Goal: Communication & Community: Participate in discussion

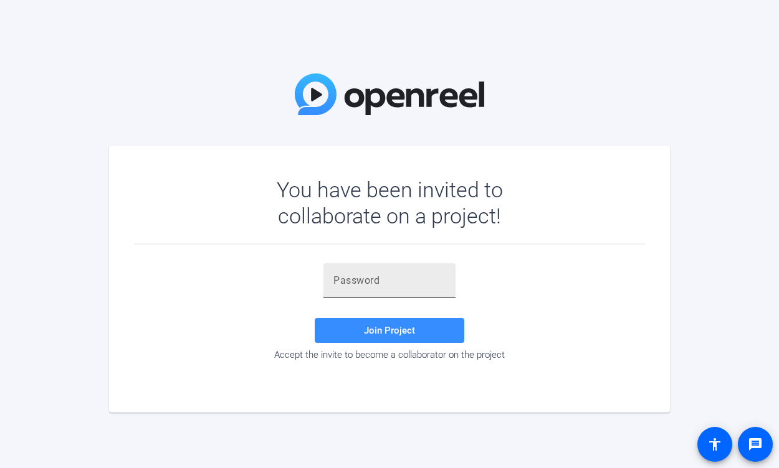
click at [364, 276] on input "text" at bounding box center [389, 280] width 112 height 15
paste input "B$YZCN"
type input "B$YZCN"
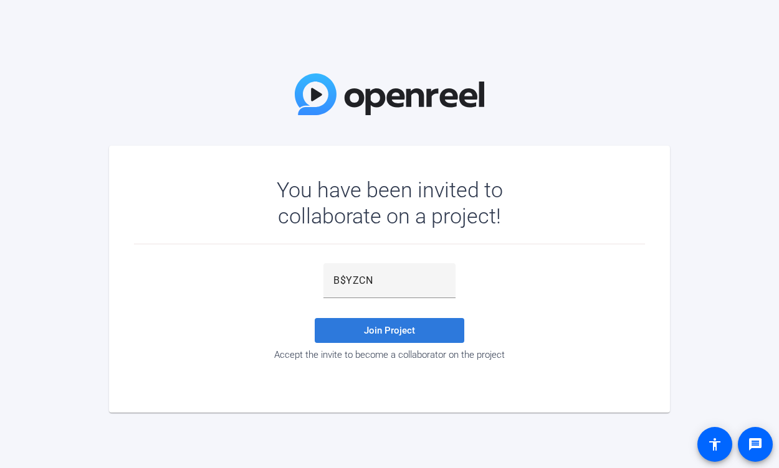
drag, startPoint x: 381, startPoint y: 332, endPoint x: 396, endPoint y: 334, distance: 15.2
click at [382, 331] on span "Join Project" at bounding box center [389, 330] width 51 height 11
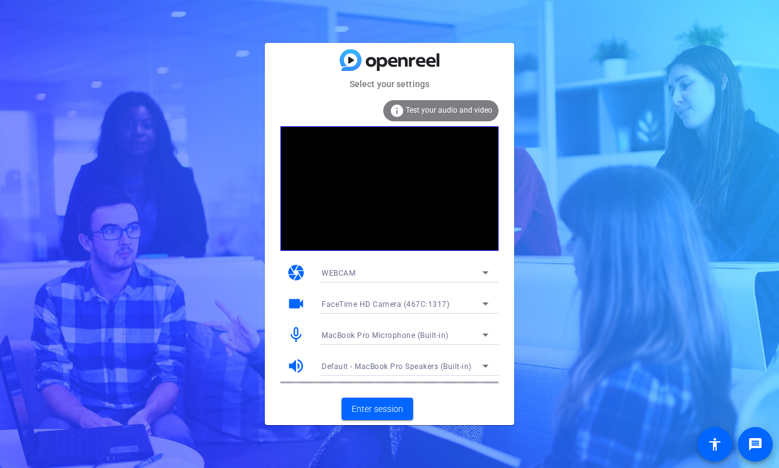
drag, startPoint x: 452, startPoint y: 113, endPoint x: 478, endPoint y: 106, distance: 27.2
click at [455, 113] on span "Test your audio and video" at bounding box center [448, 110] width 87 height 9
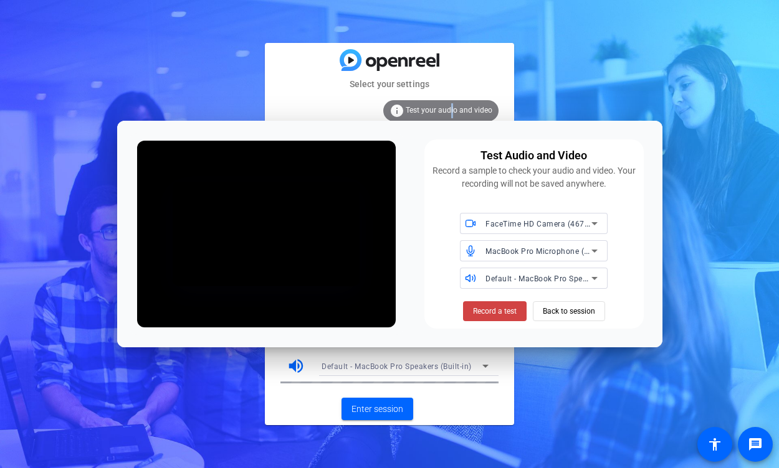
drag, startPoint x: 505, startPoint y: 311, endPoint x: 568, endPoint y: 331, distance: 65.8
click at [566, 334] on div "Test Audio and Video Record a sample to check your audio and video. Your record…" at bounding box center [389, 234] width 545 height 227
click at [592, 224] on icon at bounding box center [594, 223] width 15 height 15
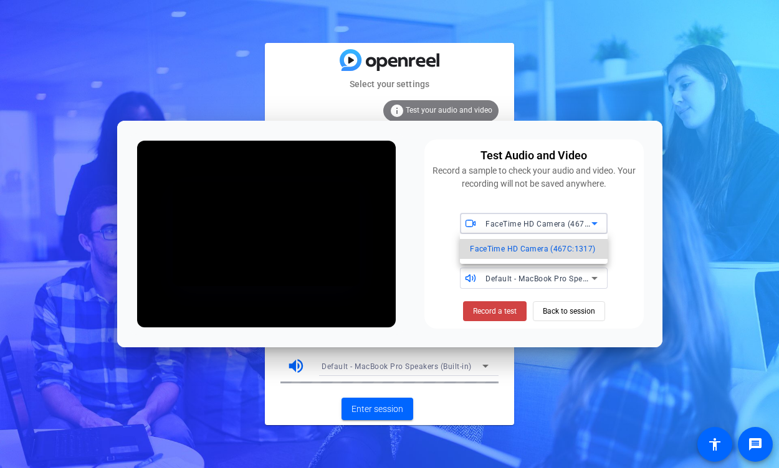
click at [551, 253] on span "FaceTime HD Camera (467C:1317)" at bounding box center [532, 249] width 125 height 15
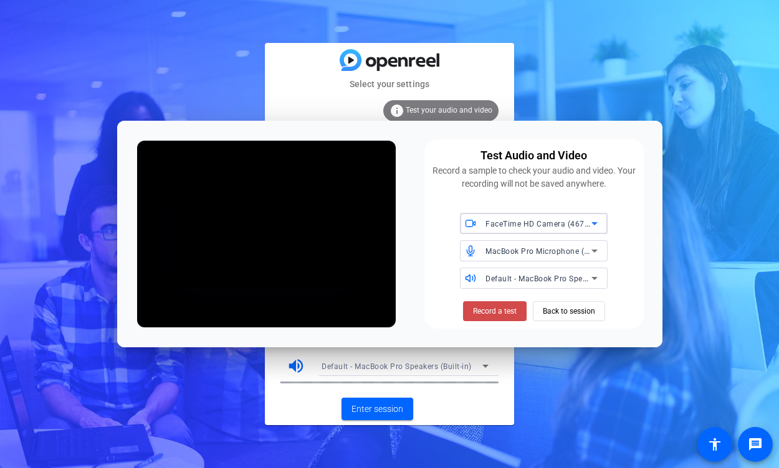
click at [497, 313] on span "Record a test" at bounding box center [495, 311] width 44 height 11
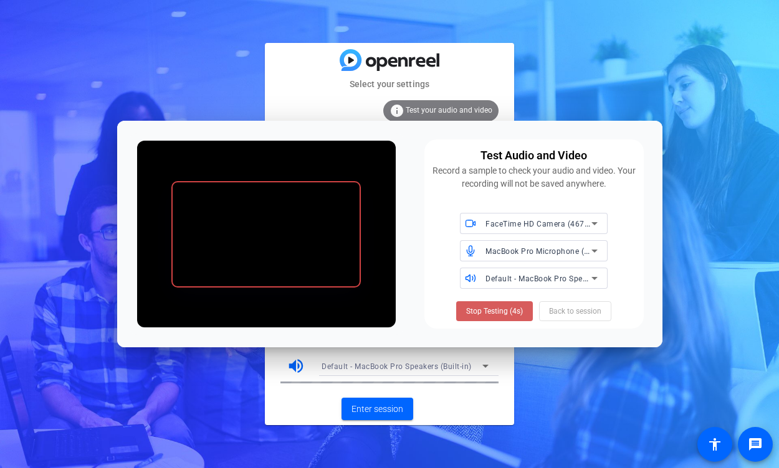
click at [495, 310] on span "Stop Testing (4s)" at bounding box center [494, 311] width 57 height 11
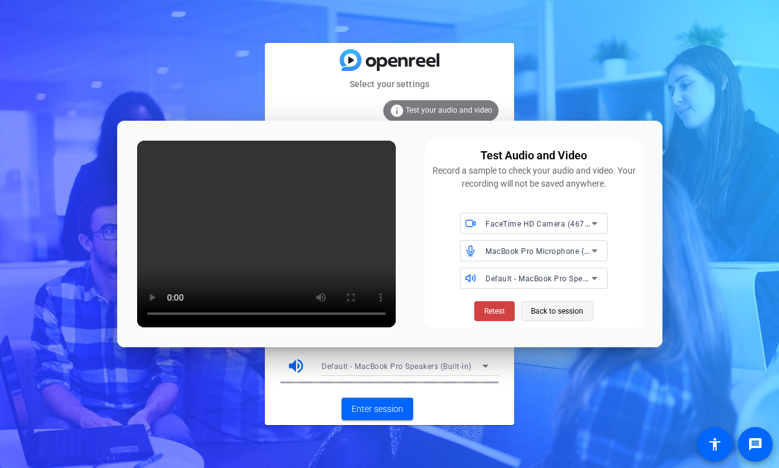
click at [562, 310] on span "Back to session" at bounding box center [557, 312] width 52 height 24
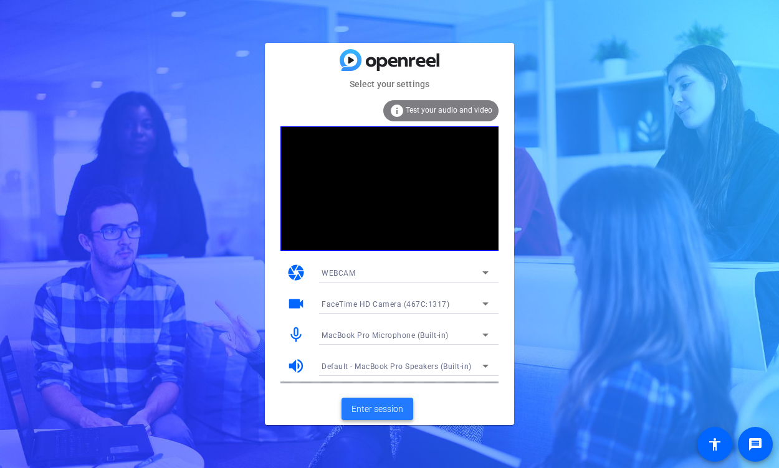
click at [380, 407] on span "Enter session" at bounding box center [377, 409] width 52 height 13
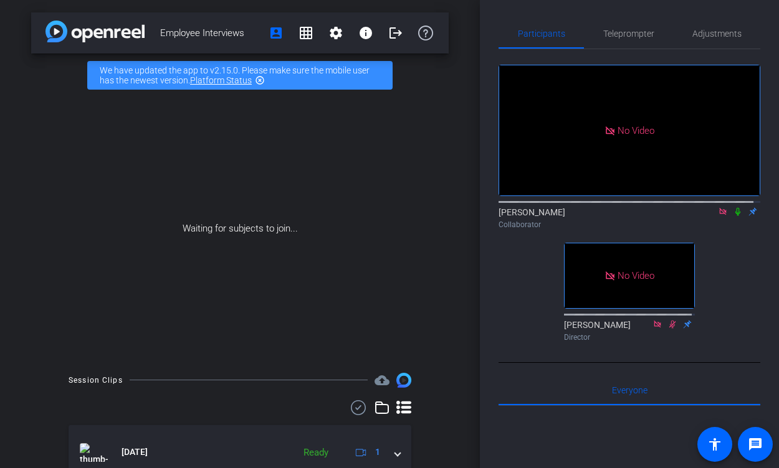
click at [719, 215] on icon at bounding box center [722, 211] width 7 height 7
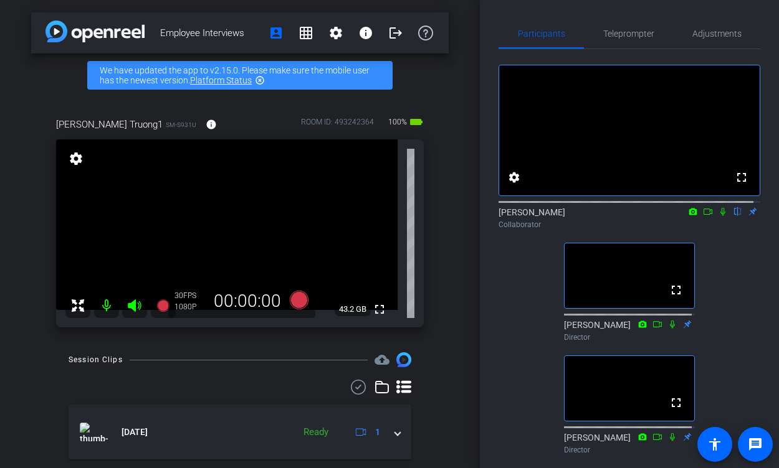
click at [703, 216] on icon at bounding box center [708, 211] width 10 height 9
click at [719, 215] on icon at bounding box center [722, 211] width 7 height 7
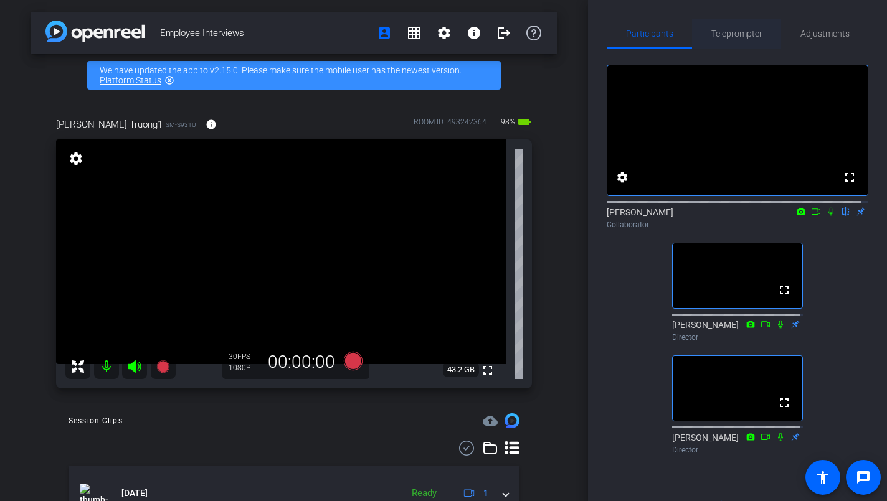
click at [738, 35] on span "Teleprompter" at bounding box center [736, 33] width 51 height 9
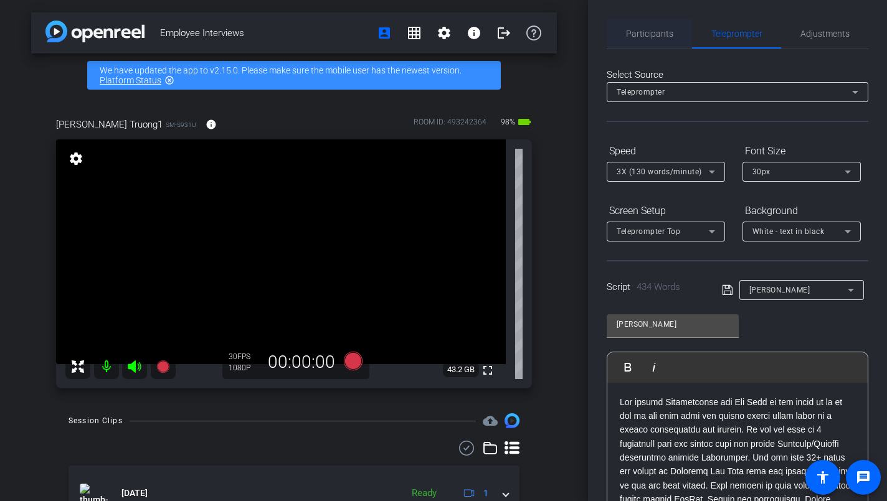
click at [656, 34] on span "Participants" at bounding box center [649, 33] width 47 height 9
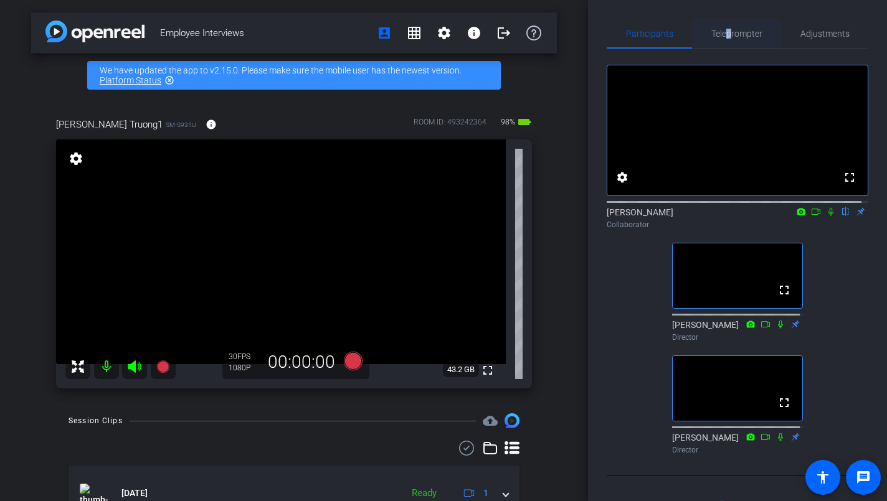
click at [724, 36] on span "Teleprompter" at bounding box center [736, 33] width 51 height 9
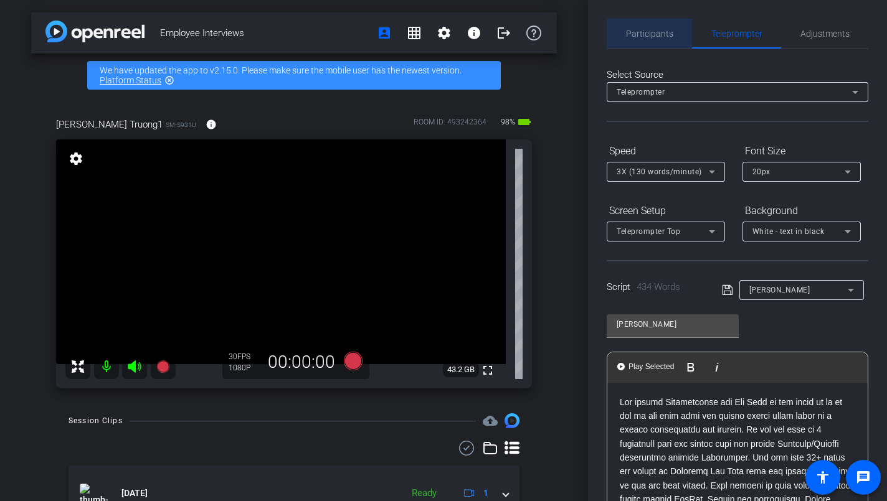
click at [650, 34] on span "Participants" at bounding box center [649, 33] width 47 height 9
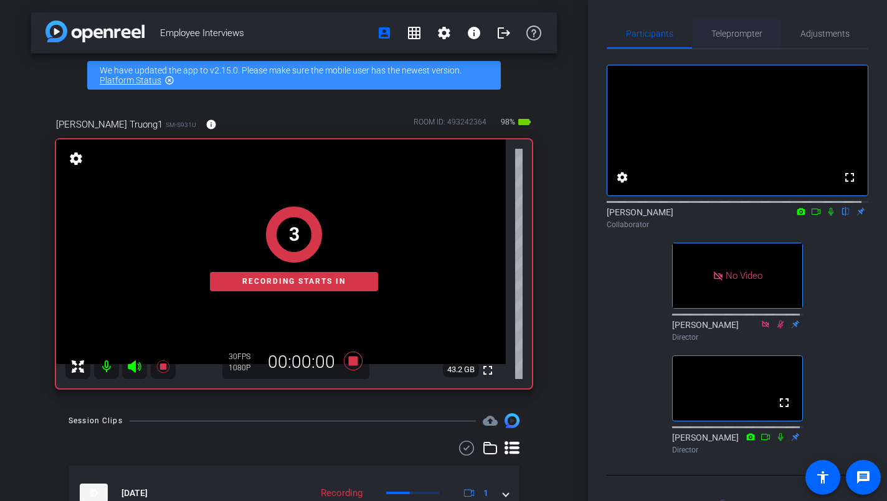
click at [726, 34] on span "Teleprompter" at bounding box center [736, 33] width 51 height 9
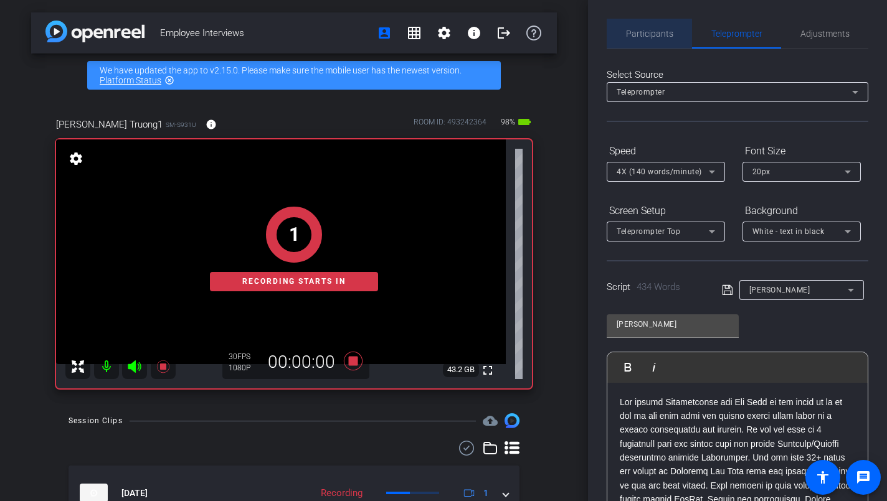
click at [656, 34] on span "Participants" at bounding box center [649, 33] width 47 height 9
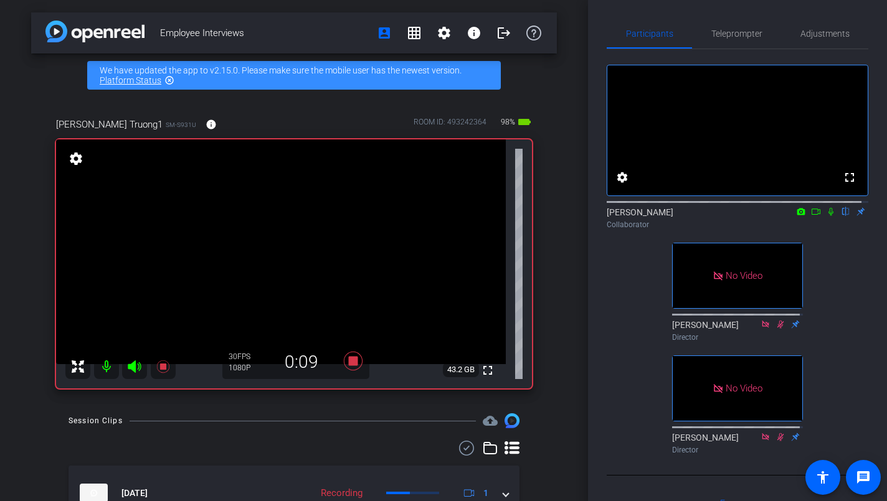
click at [826, 216] on icon at bounding box center [831, 211] width 10 height 9
click at [796, 216] on icon at bounding box center [801, 211] width 10 height 9
click at [809, 223] on div at bounding box center [443, 250] width 887 height 501
click at [811, 216] on icon at bounding box center [816, 211] width 10 height 9
click at [728, 37] on span "Teleprompter" at bounding box center [736, 33] width 51 height 9
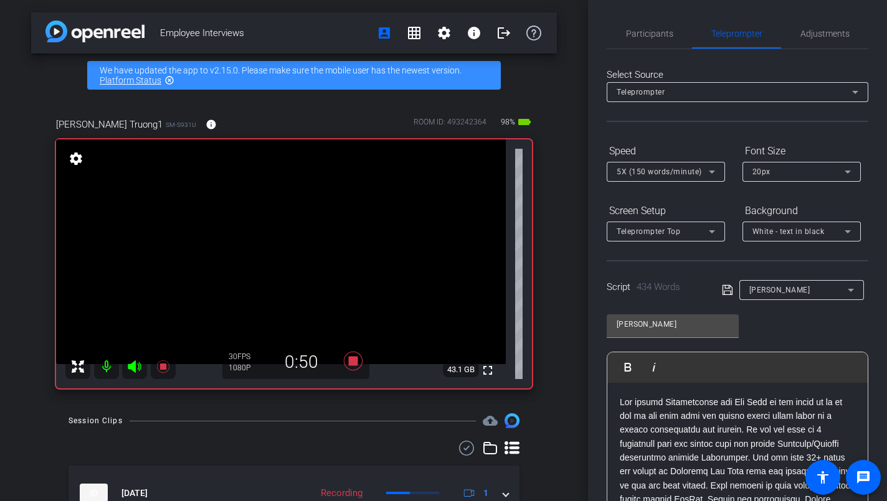
click at [856, 390] on div "Play Play from this location Play Selected Play and display the selected text o…" at bounding box center [738, 430] width 262 height 156
click at [638, 35] on span "Participants" at bounding box center [649, 33] width 47 height 9
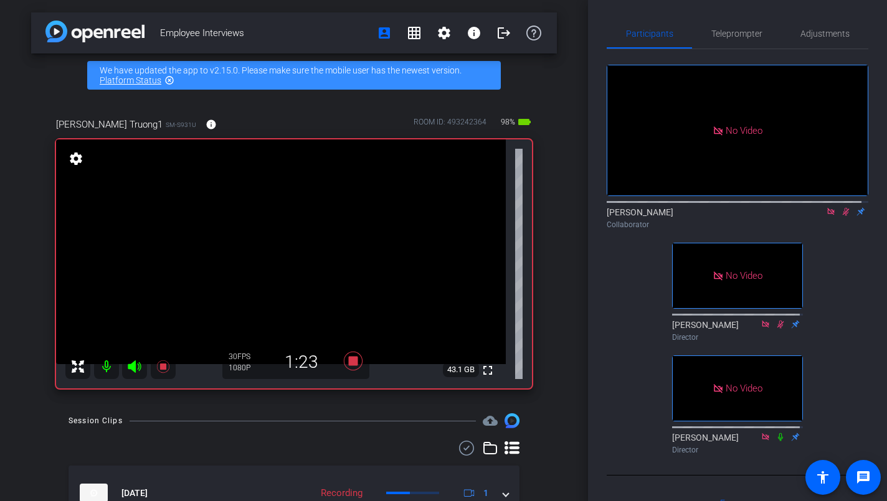
click at [841, 207] on icon at bounding box center [846, 211] width 10 height 9
drag, startPoint x: 826, startPoint y: 174, endPoint x: 825, endPoint y: 182, distance: 7.6
click at [827, 208] on icon at bounding box center [830, 211] width 7 height 7
click at [741, 34] on span "Teleprompter" at bounding box center [736, 33] width 51 height 9
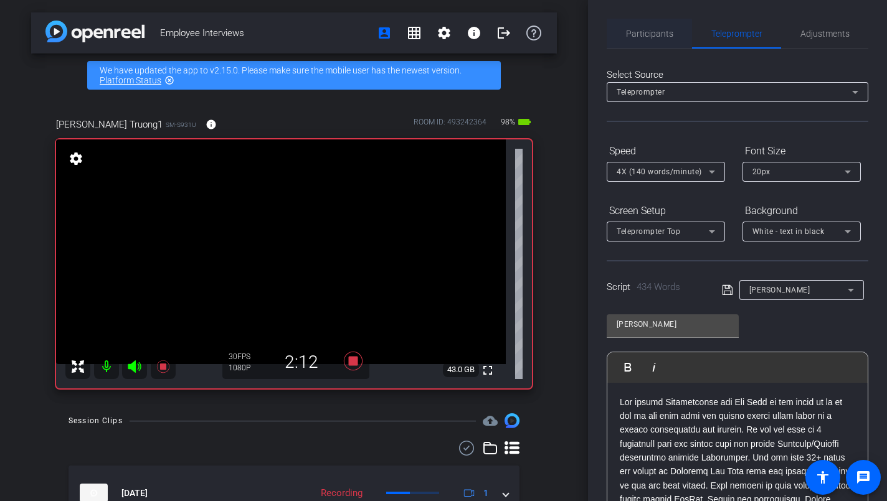
click at [651, 34] on span "Participants" at bounding box center [649, 33] width 47 height 9
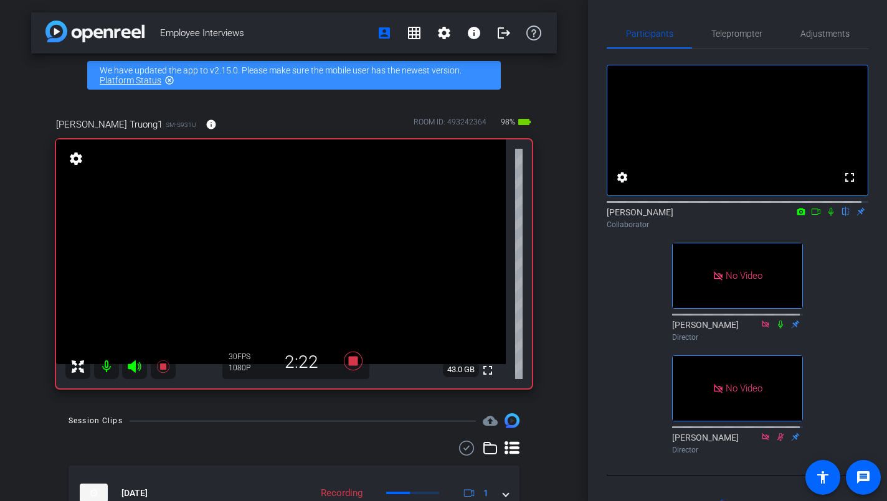
click at [826, 216] on icon at bounding box center [831, 211] width 10 height 9
drag, startPoint x: 807, startPoint y: 224, endPoint x: 817, endPoint y: 238, distance: 16.9
click at [811, 216] on icon at bounding box center [816, 211] width 10 height 9
click at [733, 34] on span "Teleprompter" at bounding box center [736, 33] width 51 height 9
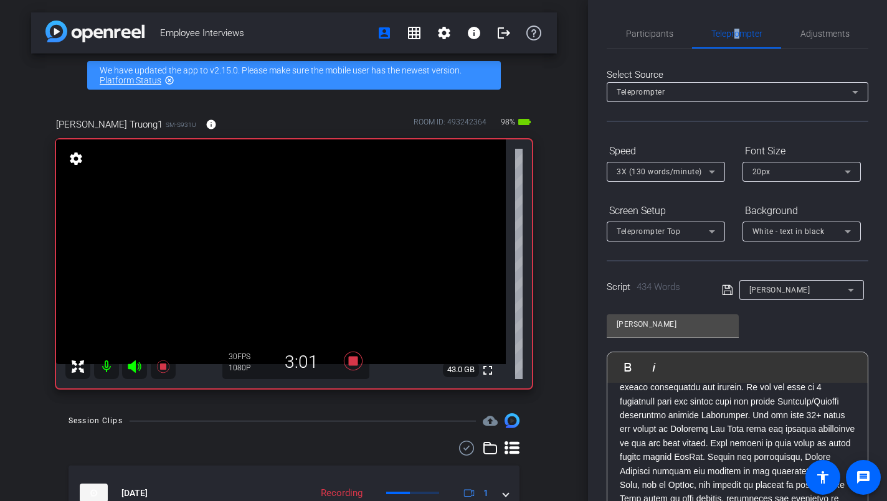
scroll to position [39, 0]
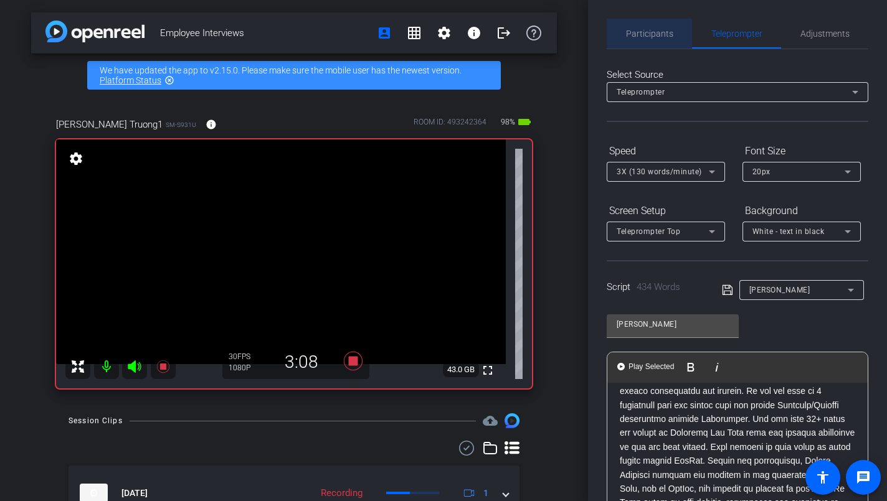
click at [650, 34] on span "Participants" at bounding box center [649, 33] width 47 height 9
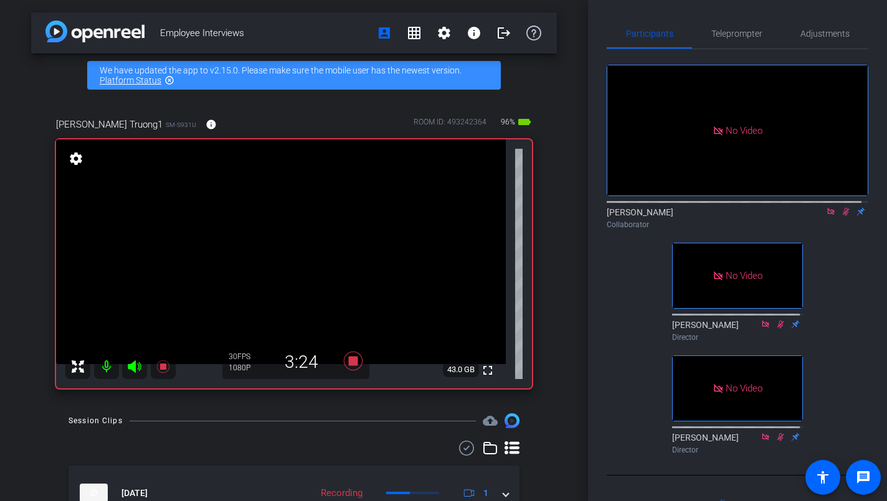
click at [843, 201] on div "No Video [PERSON_NAME] Collaborator No Video [PERSON_NAME] Director No Video [P…" at bounding box center [738, 254] width 262 height 410
click at [843, 208] on icon at bounding box center [846, 212] width 7 height 8
click at [826, 207] on icon at bounding box center [831, 211] width 10 height 9
click at [741, 35] on span "Teleprompter" at bounding box center [736, 33] width 51 height 9
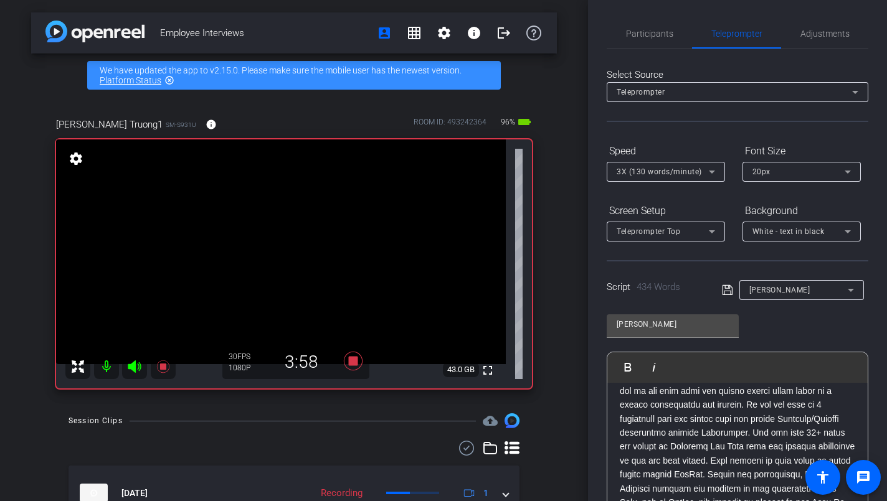
scroll to position [21, 0]
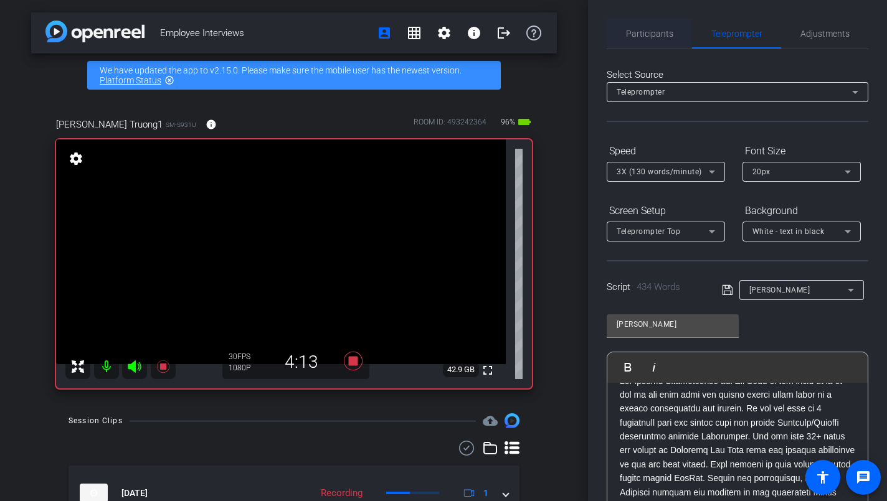
click at [655, 35] on span "Participants" at bounding box center [649, 33] width 47 height 9
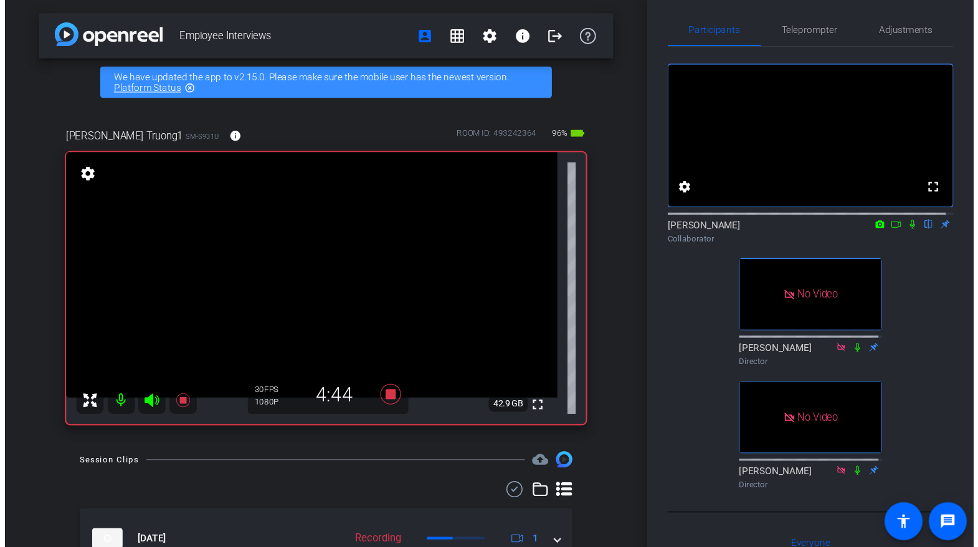
scroll to position [0, 0]
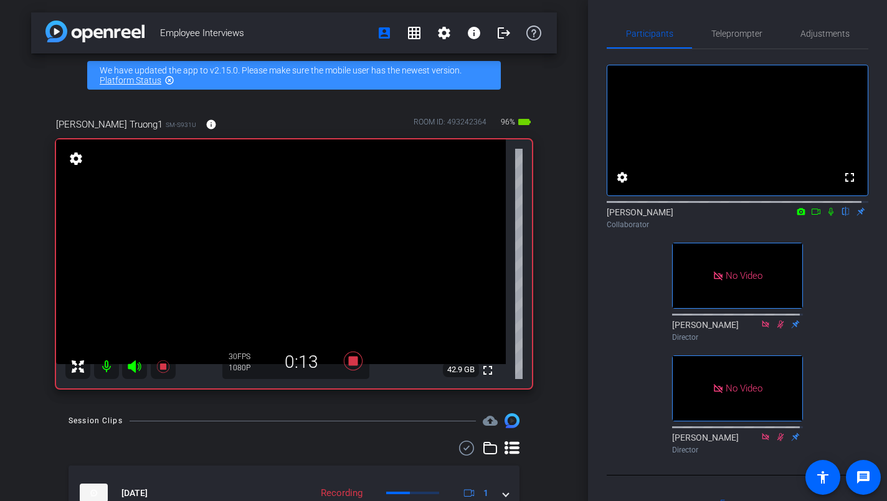
click at [826, 216] on icon at bounding box center [831, 211] width 10 height 9
click at [811, 216] on icon at bounding box center [816, 211] width 10 height 9
click at [843, 216] on icon at bounding box center [846, 212] width 7 height 8
click at [843, 216] on icon at bounding box center [845, 212] width 5 height 8
click at [841, 216] on icon at bounding box center [846, 211] width 10 height 9
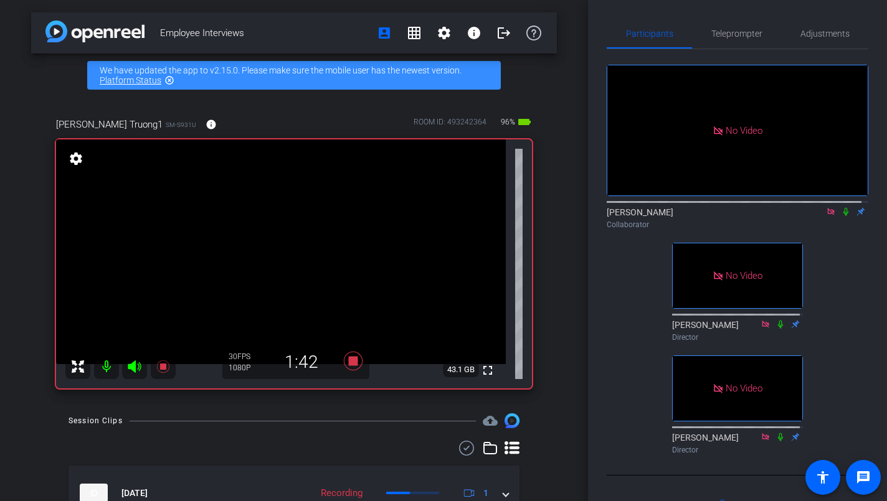
click at [843, 216] on icon at bounding box center [845, 212] width 5 height 8
click at [841, 216] on icon at bounding box center [846, 211] width 10 height 9
click at [843, 216] on icon at bounding box center [845, 212] width 5 height 8
click at [843, 216] on icon at bounding box center [846, 212] width 7 height 8
click at [843, 216] on icon at bounding box center [845, 212] width 5 height 8
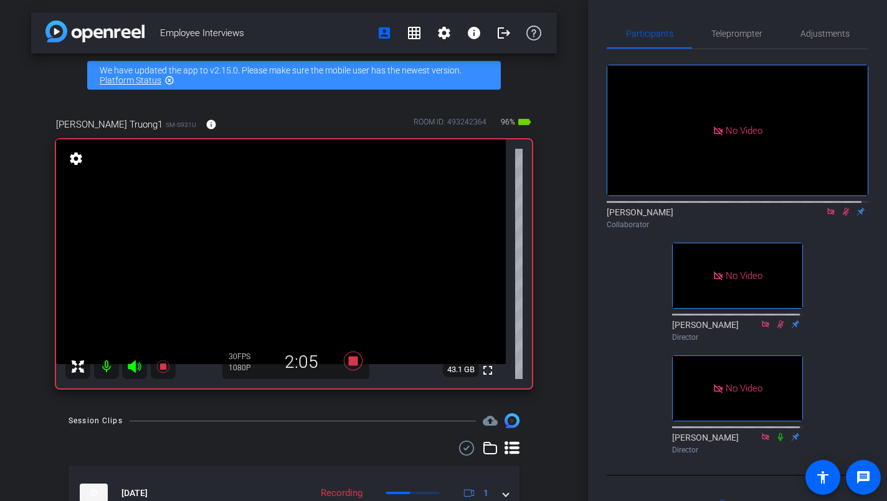
drag, startPoint x: 838, startPoint y: 225, endPoint x: 838, endPoint y: 232, distance: 7.5
click at [843, 216] on icon at bounding box center [846, 212] width 7 height 8
click at [841, 216] on icon at bounding box center [846, 211] width 10 height 9
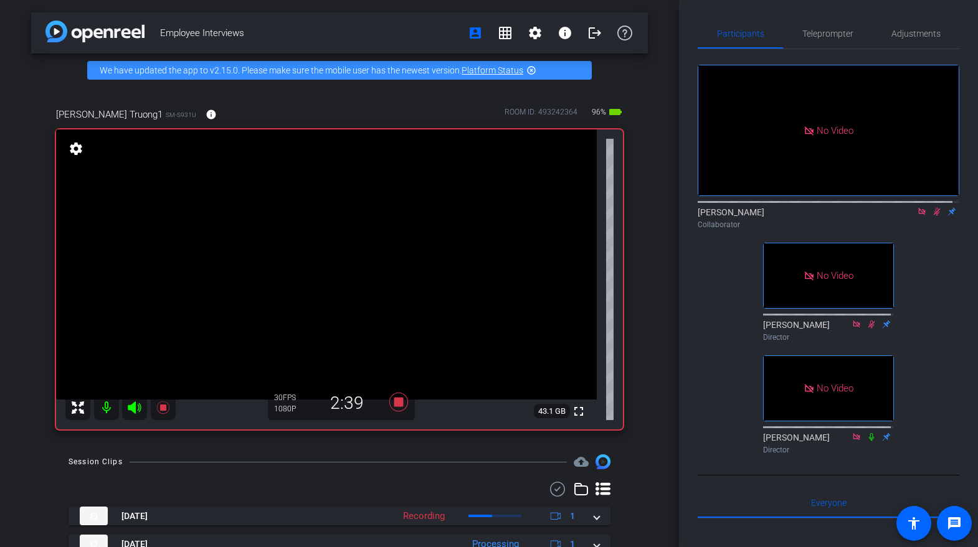
drag, startPoint x: 931, startPoint y: 224, endPoint x: 930, endPoint y: 232, distance: 7.5
click at [932, 216] on icon at bounding box center [937, 211] width 10 height 9
drag, startPoint x: 930, startPoint y: 225, endPoint x: 929, endPoint y: 233, distance: 8.3
click at [934, 216] on icon at bounding box center [936, 212] width 5 height 8
drag, startPoint x: 939, startPoint y: 268, endPoint x: 938, endPoint y: 261, distance: 7.6
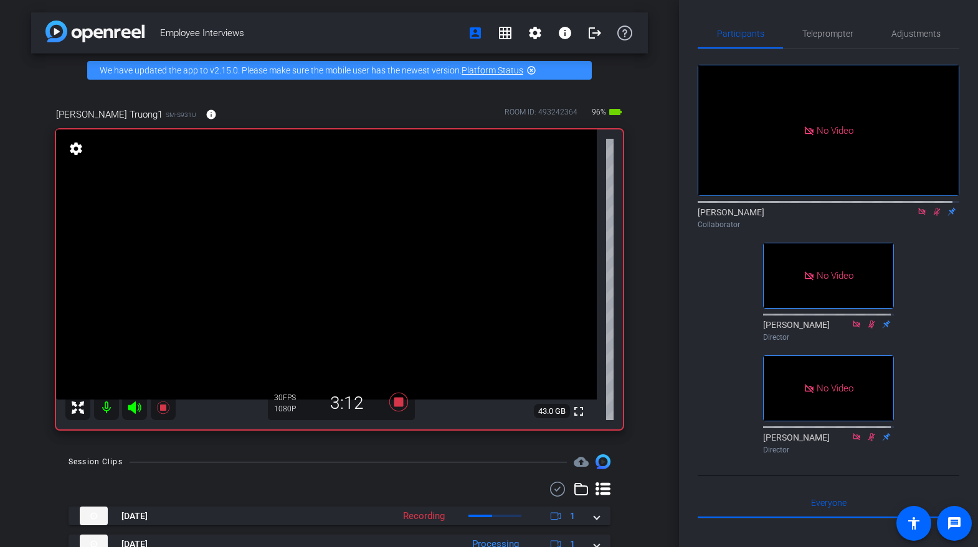
click at [939, 269] on div "No Video [PERSON_NAME] Collaborator No Video [PERSON_NAME] Director No Video [P…" at bounding box center [829, 254] width 262 height 410
click at [932, 216] on icon at bounding box center [937, 211] width 10 height 9
drag, startPoint x: 933, startPoint y: 226, endPoint x: 940, endPoint y: 245, distance: 19.9
click at [933, 216] on icon at bounding box center [937, 211] width 10 height 9
click at [841, 33] on span "Teleprompter" at bounding box center [827, 33] width 51 height 9
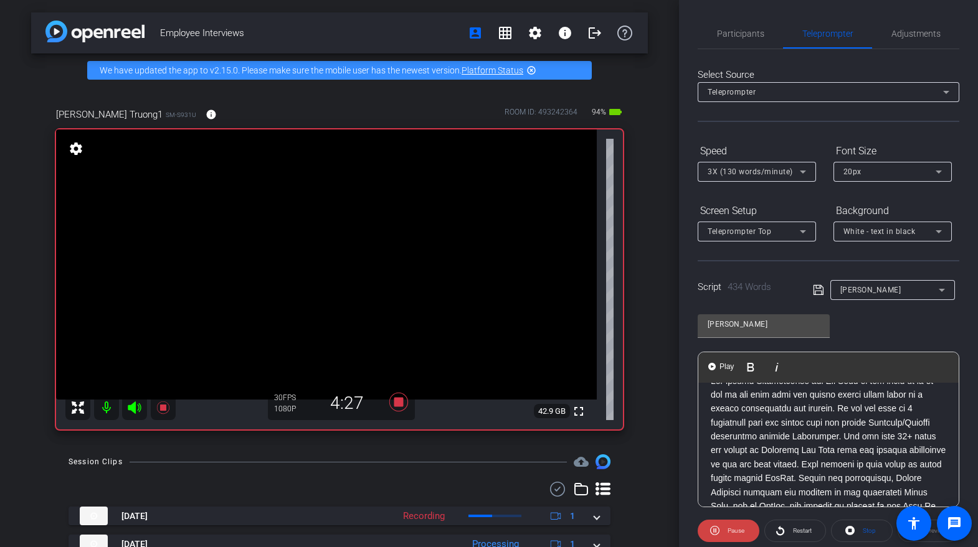
click at [946, 396] on div "The greatest evolution I have seen in our Neuroscience Eye Care Business Unit s…" at bounding box center [828, 445] width 260 height 125
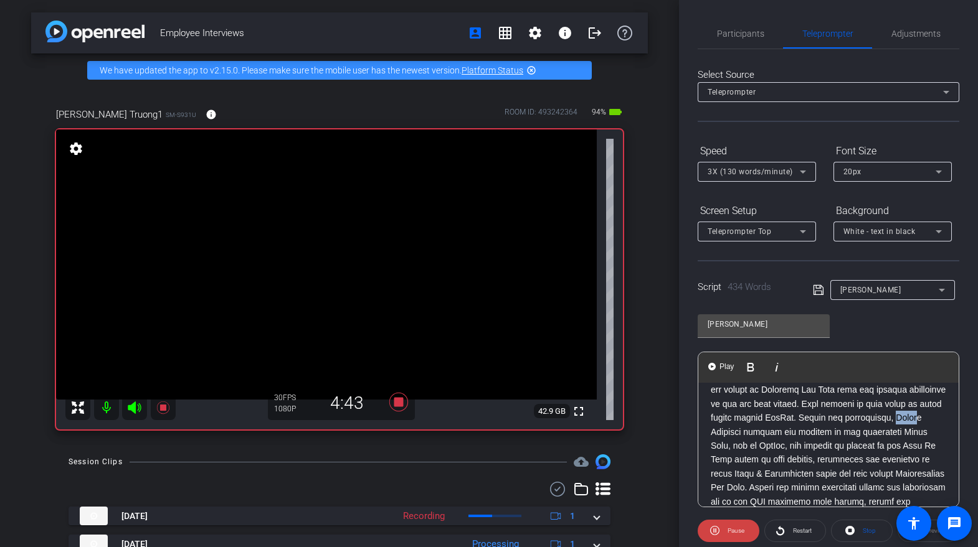
drag, startPoint x: 801, startPoint y: 431, endPoint x: 838, endPoint y: 432, distance: 36.8
click at [826, 432] on p at bounding box center [828, 467] width 235 height 307
click at [747, 34] on span "Participants" at bounding box center [740, 33] width 47 height 9
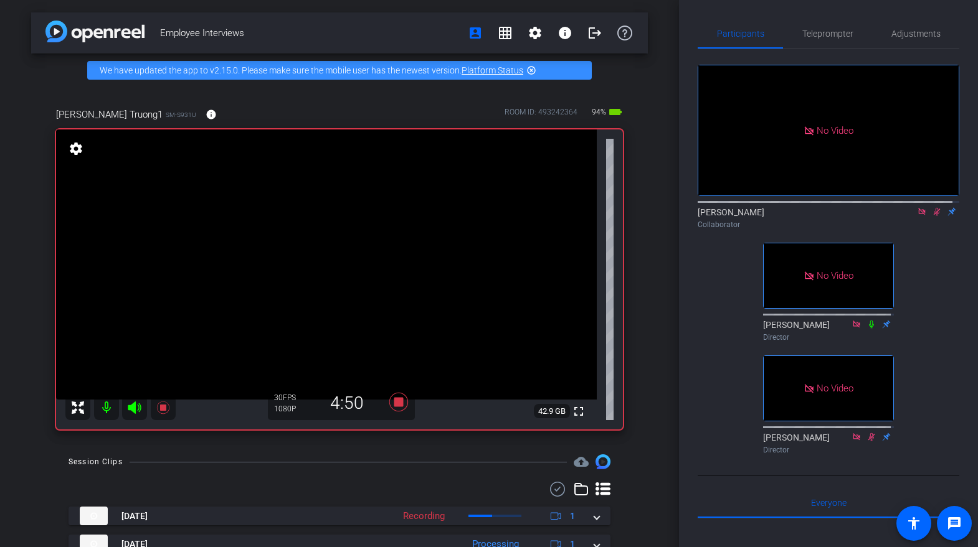
click at [932, 207] on icon at bounding box center [937, 211] width 10 height 9
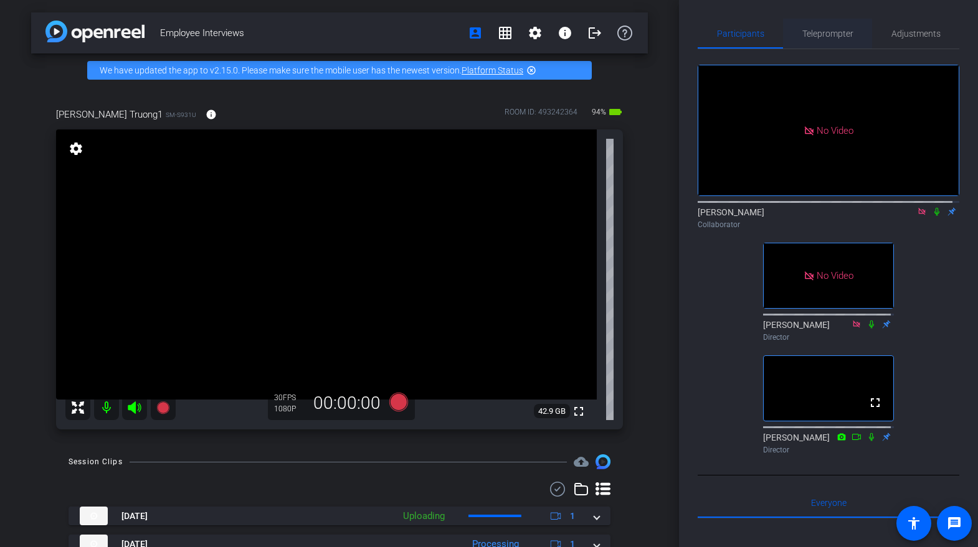
click at [832, 33] on span "Teleprompter" at bounding box center [827, 33] width 51 height 9
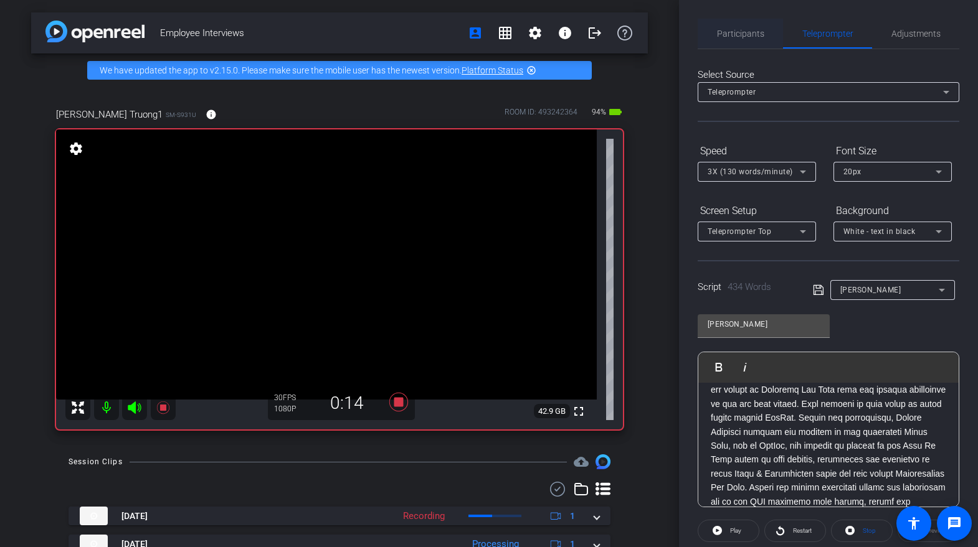
click at [744, 35] on span "Participants" at bounding box center [740, 33] width 47 height 9
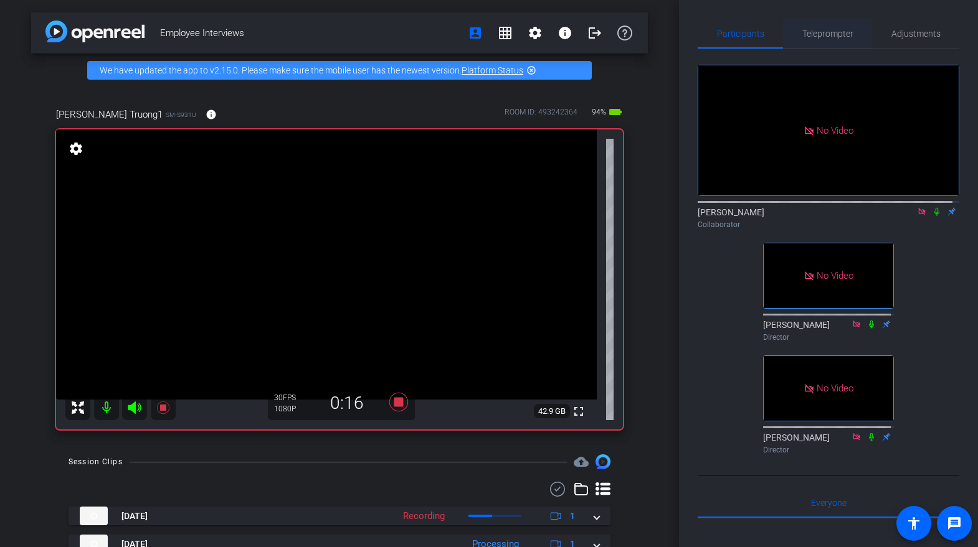
click at [821, 37] on span "Teleprompter" at bounding box center [827, 33] width 51 height 9
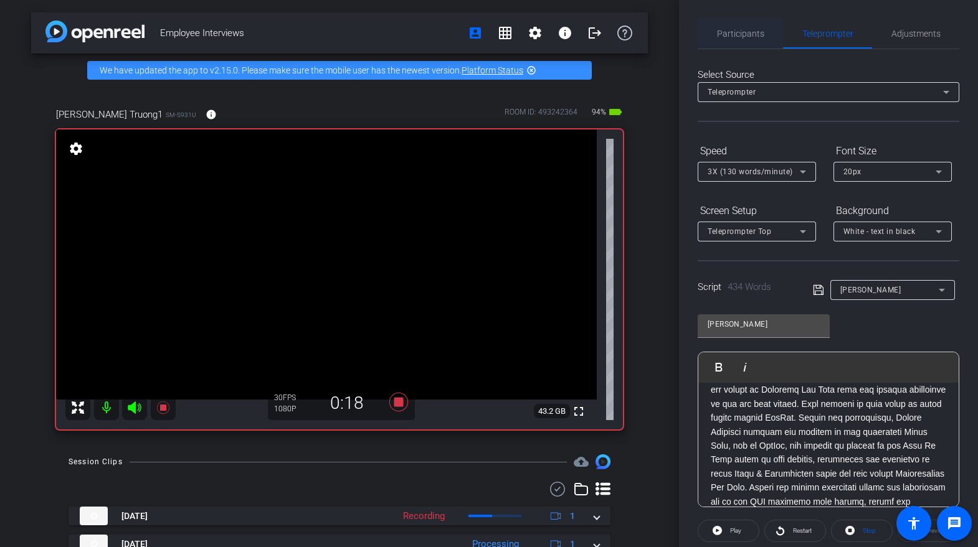
click at [749, 35] on span "Participants" at bounding box center [740, 33] width 47 height 9
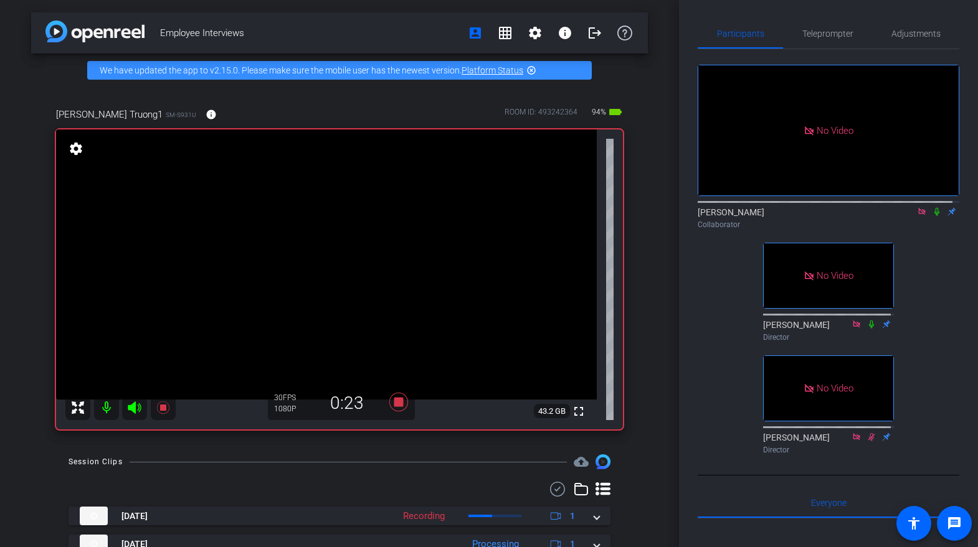
click at [934, 207] on icon at bounding box center [937, 211] width 10 height 9
click at [934, 208] on icon at bounding box center [937, 212] width 7 height 8
click at [917, 207] on icon at bounding box center [922, 211] width 10 height 9
click at [919, 216] on icon at bounding box center [921, 212] width 5 height 8
drag, startPoint x: 914, startPoint y: 226, endPoint x: 913, endPoint y: 232, distance: 6.3
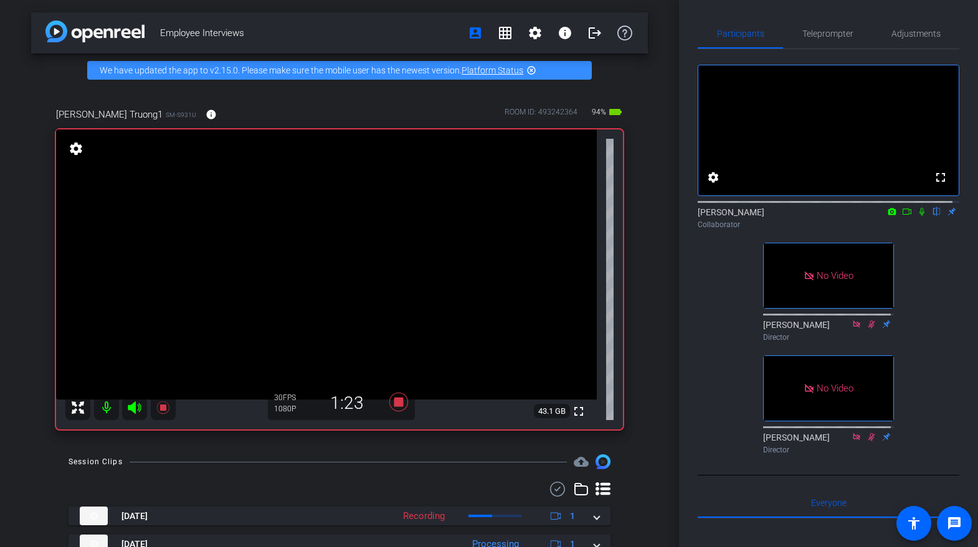
click at [919, 216] on icon at bounding box center [921, 212] width 5 height 8
click at [902, 216] on icon at bounding box center [907, 211] width 10 height 9
click at [830, 31] on span "Teleprompter" at bounding box center [827, 33] width 51 height 9
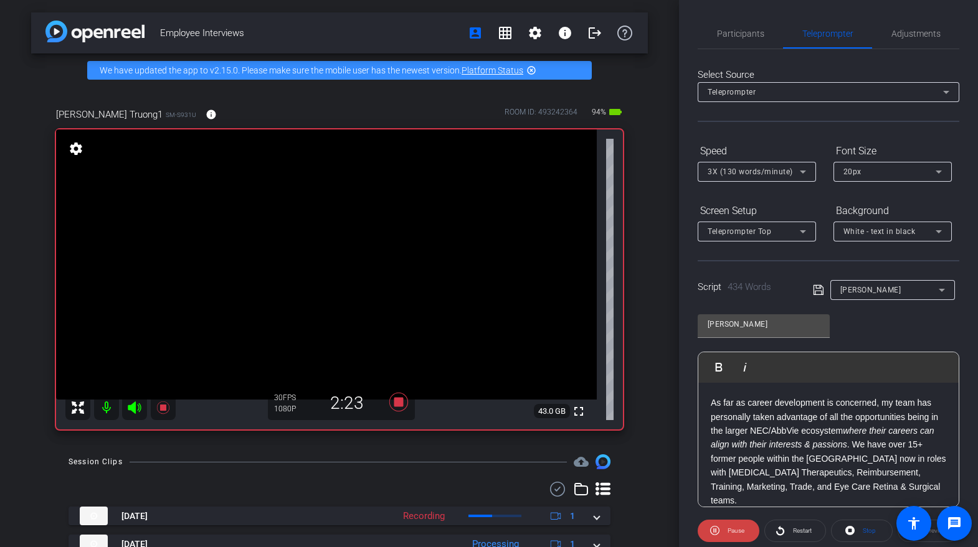
scroll to position [597, 0]
click at [747, 32] on span "Participants" at bounding box center [740, 33] width 47 height 9
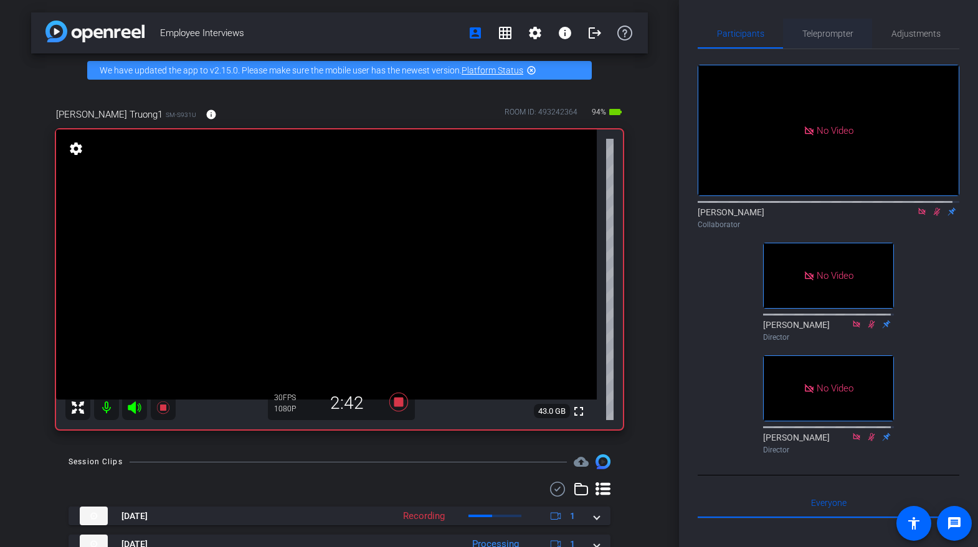
click at [833, 34] on span "Teleprompter" at bounding box center [827, 33] width 51 height 9
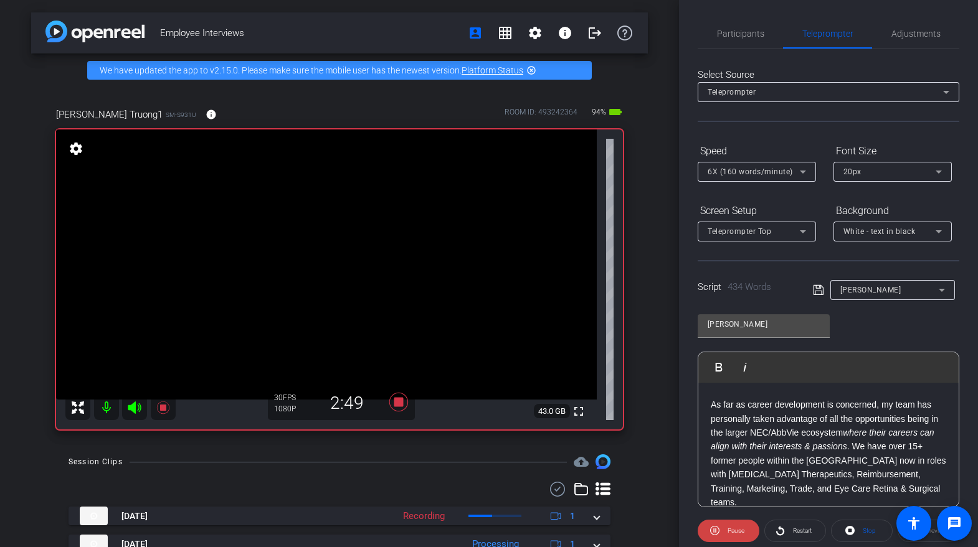
click at [851, 478] on p "As far as career development is concerned, my team has personally taken advanta…" at bounding box center [828, 453] width 235 height 111
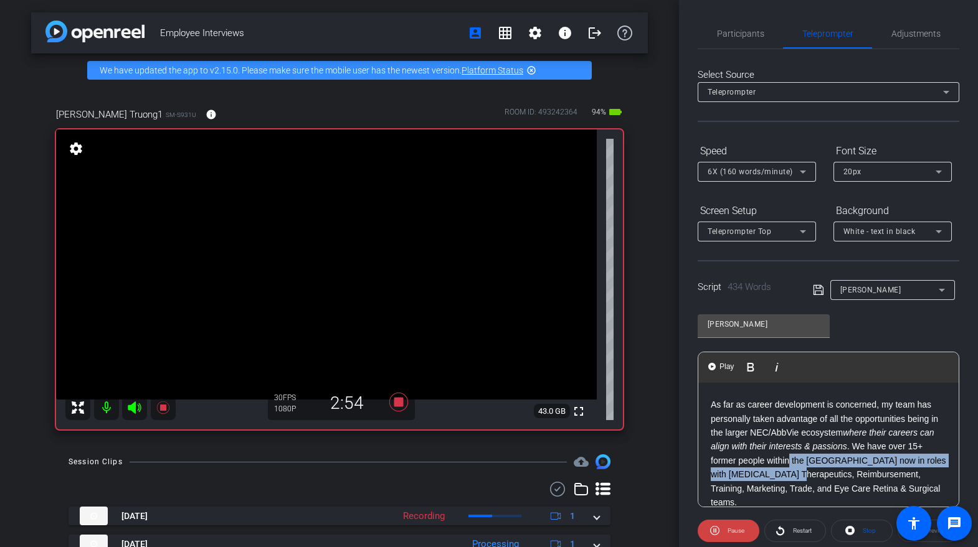
drag, startPoint x: 849, startPoint y: 465, endPoint x: 856, endPoint y: 475, distance: 13.0
click at [851, 474] on p "As far as career development is concerned, my team has personally taken advanta…" at bounding box center [828, 453] width 235 height 111
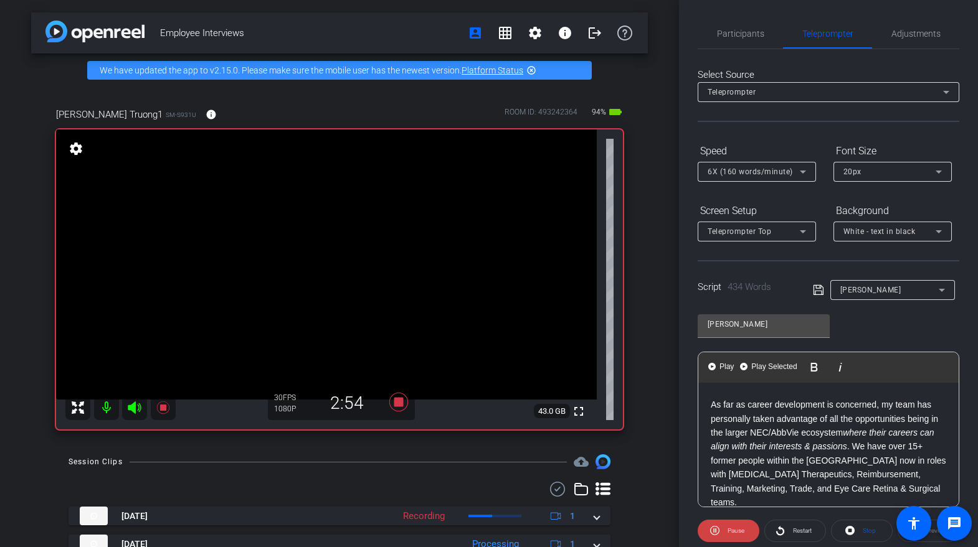
drag, startPoint x: 878, startPoint y: 470, endPoint x: 893, endPoint y: 466, distance: 15.4
click at [878, 470] on p "As far as career development is concerned, my team has personally taken advanta…" at bounding box center [828, 453] width 235 height 111
click at [752, 34] on span "Participants" at bounding box center [740, 33] width 47 height 9
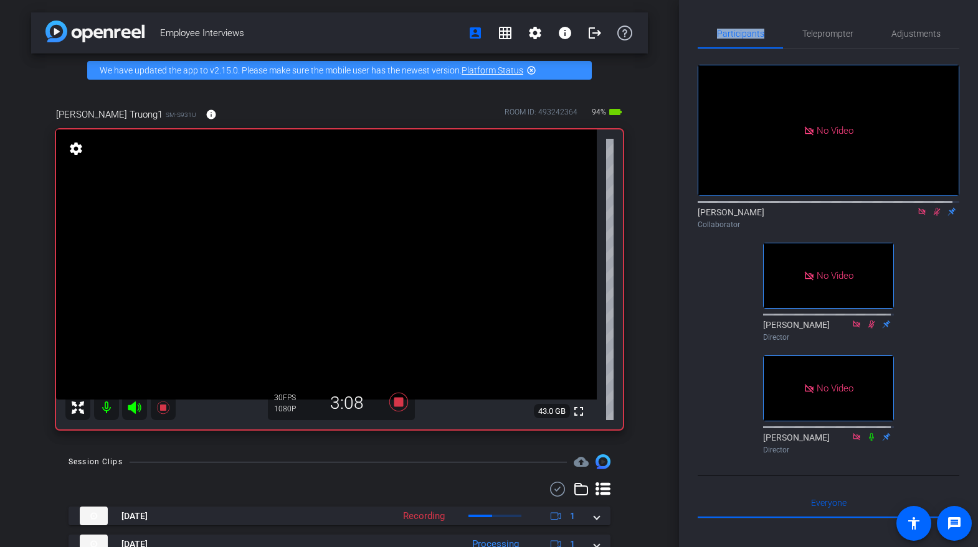
drag, startPoint x: 930, startPoint y: 174, endPoint x: 929, endPoint y: 181, distance: 7.6
click at [934, 208] on icon at bounding box center [937, 212] width 7 height 8
click at [918, 207] on icon at bounding box center [922, 211] width 10 height 9
click at [823, 36] on span "Teleprompter" at bounding box center [827, 33] width 51 height 9
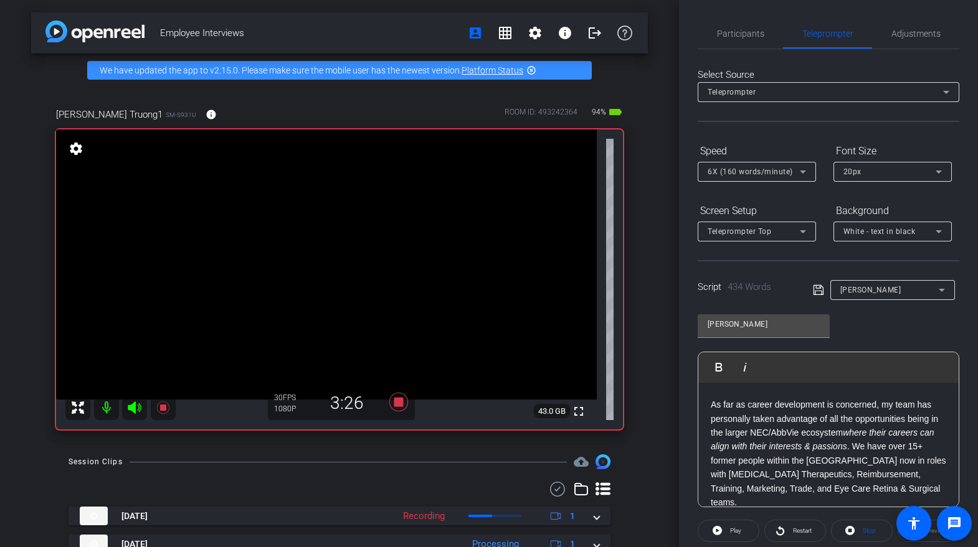
click at [844, 461] on p "As far as career development is concerned, my team has personally taken advanta…" at bounding box center [828, 453] width 235 height 111
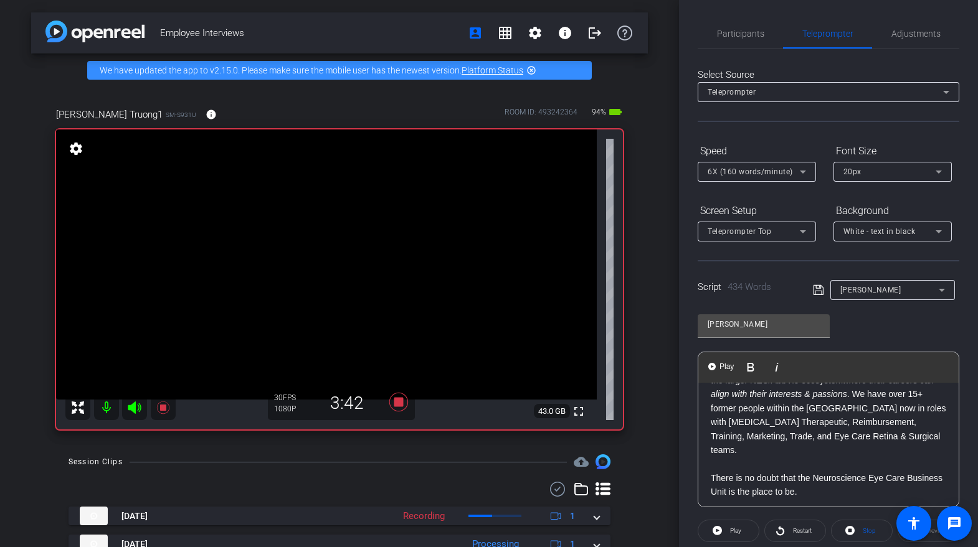
scroll to position [645, 0]
click at [869, 482] on p "There is no doubt that the Neuroscience Eye Care Business Unit is the place to …" at bounding box center [828, 489] width 235 height 28
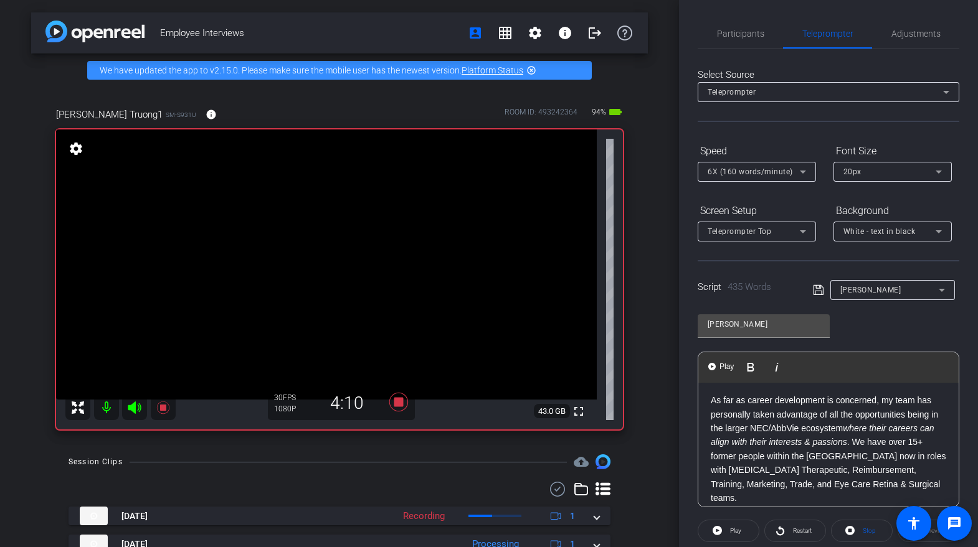
scroll to position [599, 0]
drag, startPoint x: 732, startPoint y: 32, endPoint x: 746, endPoint y: 32, distance: 13.7
click at [733, 32] on span "Participants" at bounding box center [740, 33] width 47 height 9
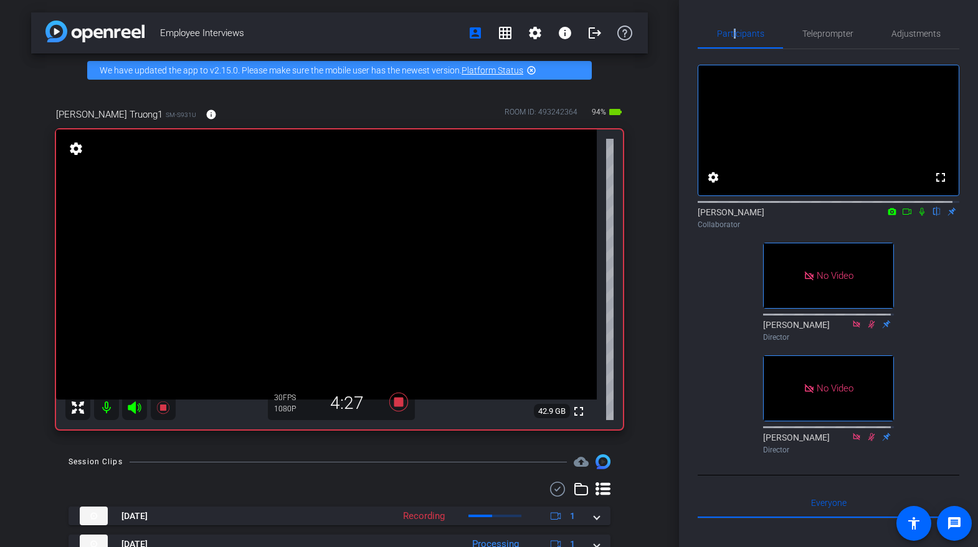
click at [918, 216] on icon at bounding box center [922, 211] width 10 height 9
click at [888, 215] on icon at bounding box center [892, 211] width 8 height 7
click at [899, 227] on div at bounding box center [489, 273] width 978 height 547
click at [902, 216] on icon at bounding box center [907, 211] width 10 height 9
click at [934, 216] on icon at bounding box center [937, 212] width 7 height 8
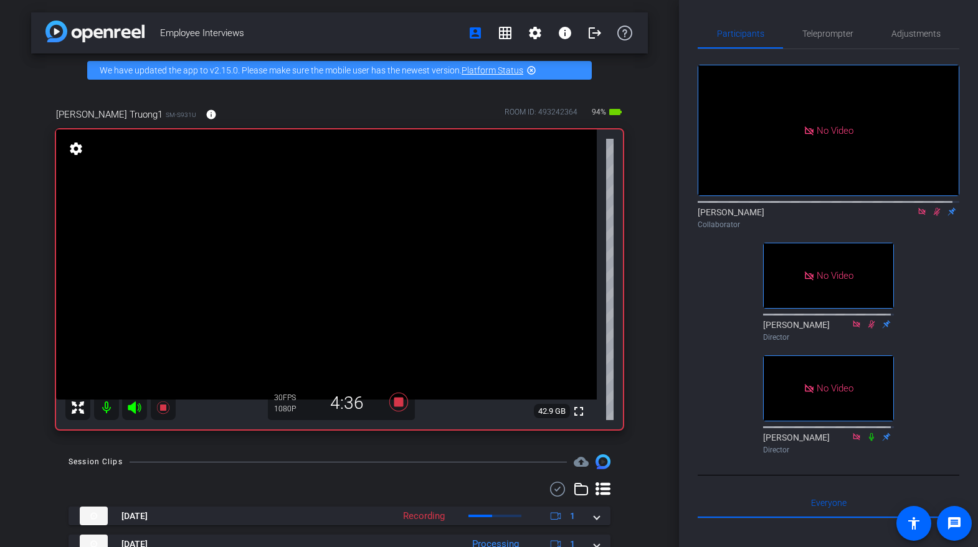
drag, startPoint x: 930, startPoint y: 225, endPoint x: 932, endPoint y: 232, distance: 7.6
click at [932, 216] on icon at bounding box center [937, 211] width 10 height 9
click at [828, 35] on span "Teleprompter" at bounding box center [827, 33] width 51 height 9
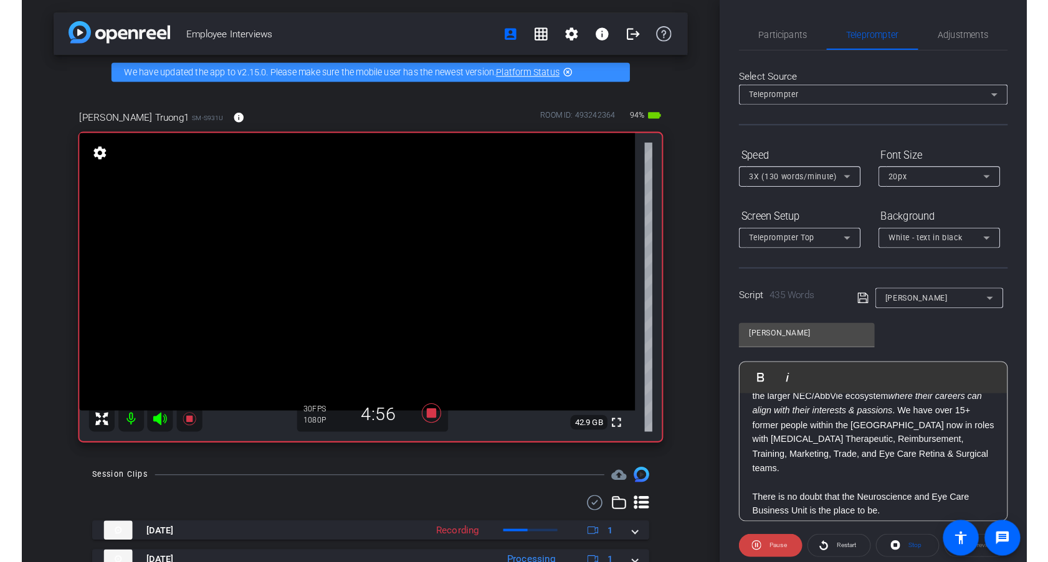
scroll to position [653, 0]
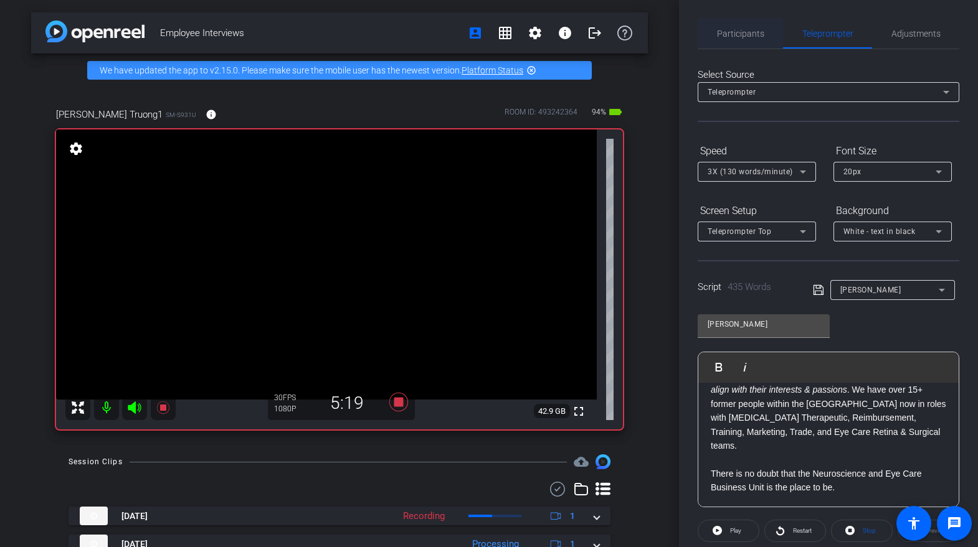
click at [760, 35] on span "Participants" at bounding box center [740, 33] width 47 height 9
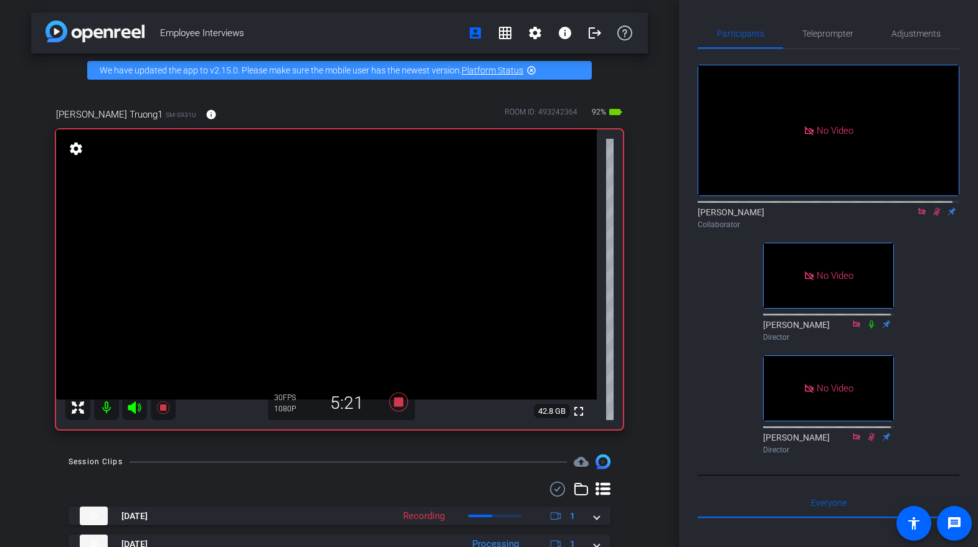
click at [932, 207] on icon at bounding box center [937, 211] width 10 height 9
drag, startPoint x: 914, startPoint y: 177, endPoint x: 918, endPoint y: 192, distance: 14.8
click at [917, 207] on icon at bounding box center [922, 211] width 10 height 9
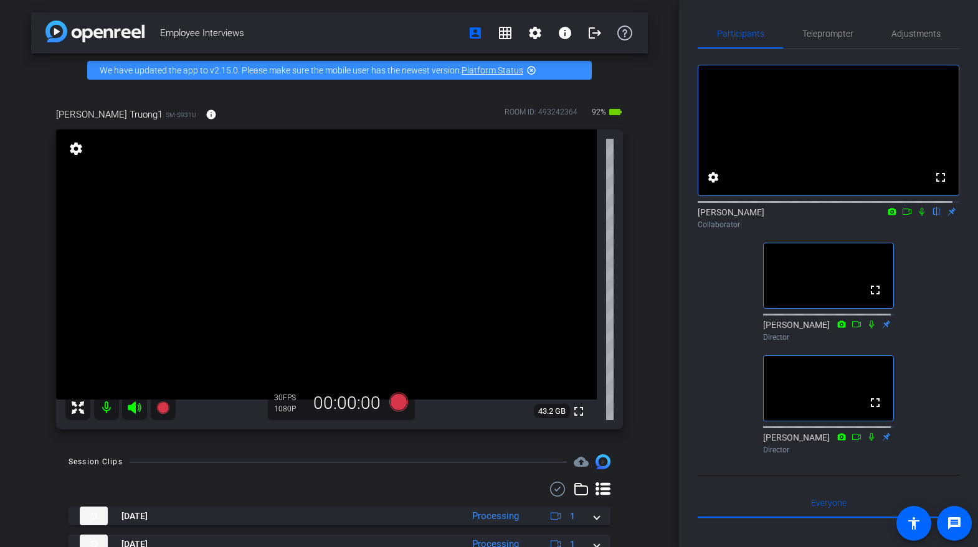
click at [917, 216] on icon at bounding box center [922, 211] width 10 height 9
